Goal: Task Accomplishment & Management: Complete application form

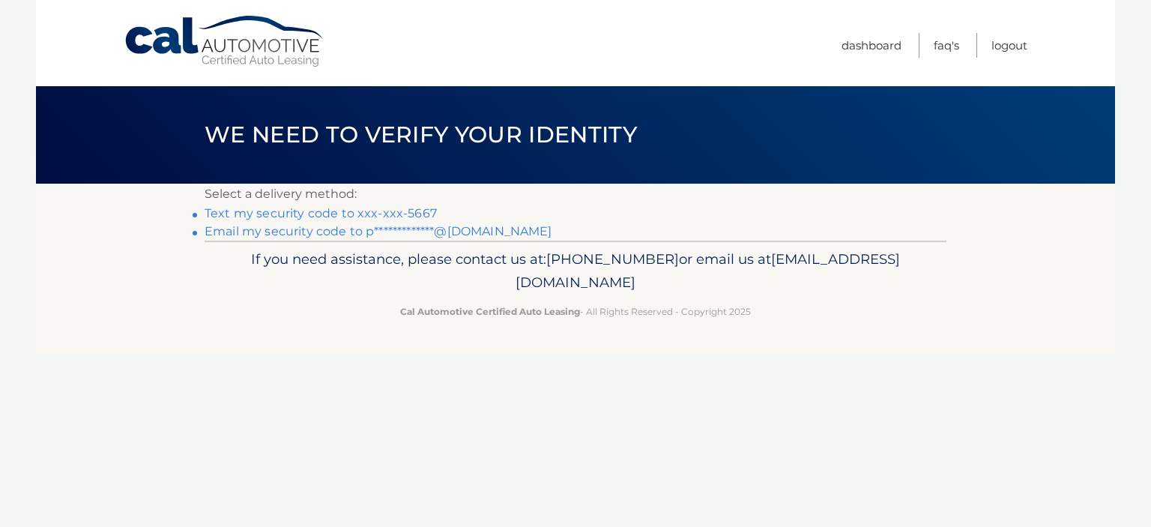
click at [307, 212] on link "Text my security code to xxx-xxx-5667" at bounding box center [321, 213] width 232 height 14
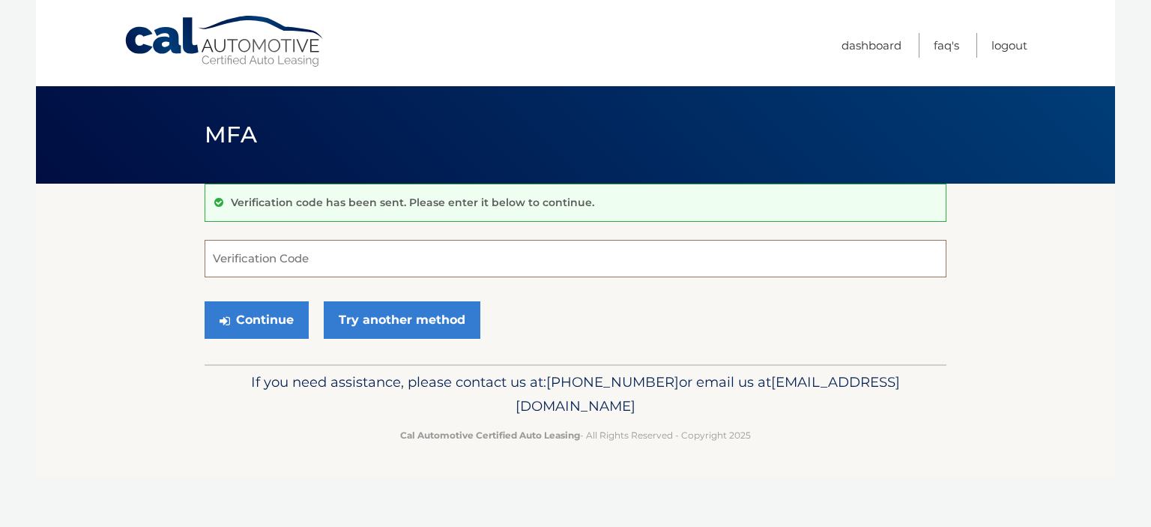
click at [283, 264] on input "Verification Code" at bounding box center [576, 258] width 742 height 37
click at [276, 201] on p "Verification code has been sent. Please enter it below to continue." at bounding box center [412, 202] width 363 height 13
click at [265, 259] on input "Verification Code" at bounding box center [576, 258] width 742 height 37
type input "209890"
click at [267, 319] on button "Continue" at bounding box center [257, 319] width 104 height 37
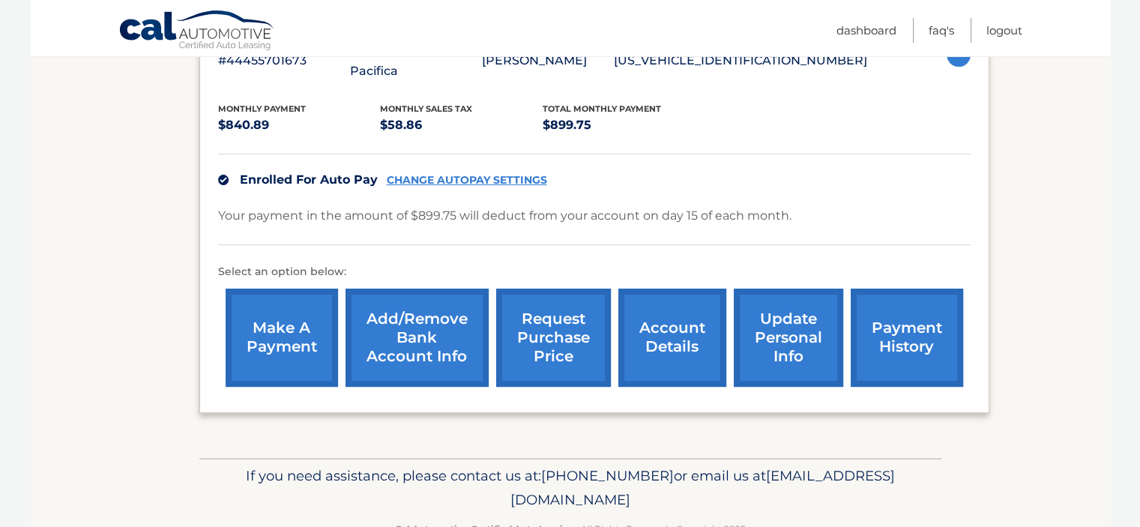
scroll to position [322, 0]
